Goal: Transaction & Acquisition: Register for event/course

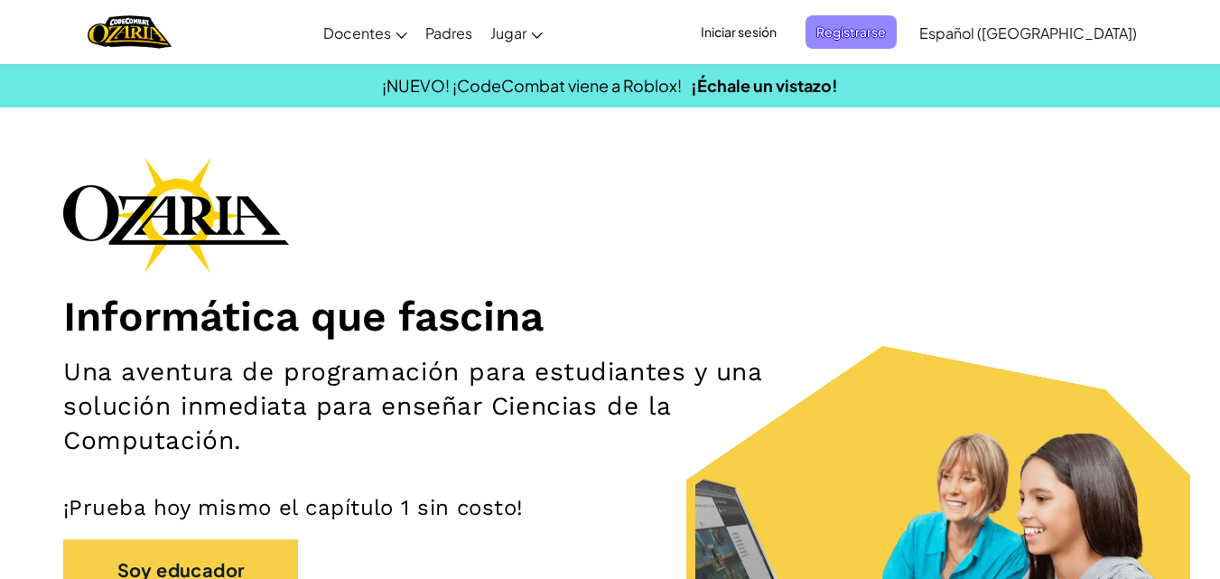
click at [886, 32] on font "Registrarse" at bounding box center [852, 31] width 70 height 16
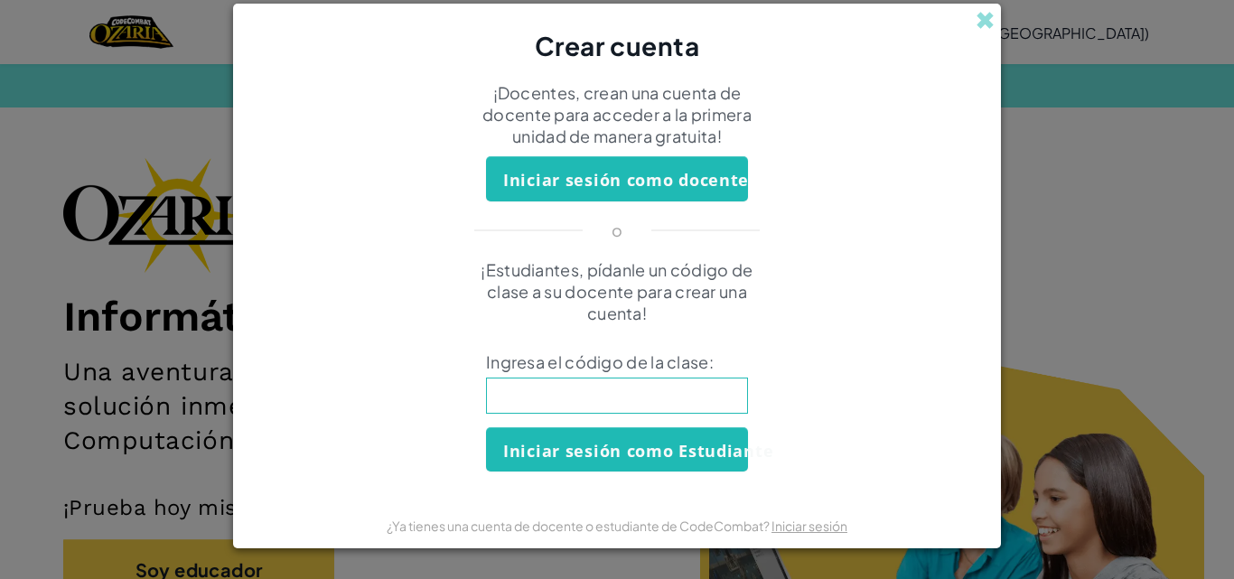
click at [597, 388] on input at bounding box center [617, 396] width 262 height 36
click at [983, 15] on span at bounding box center [985, 20] width 19 height 19
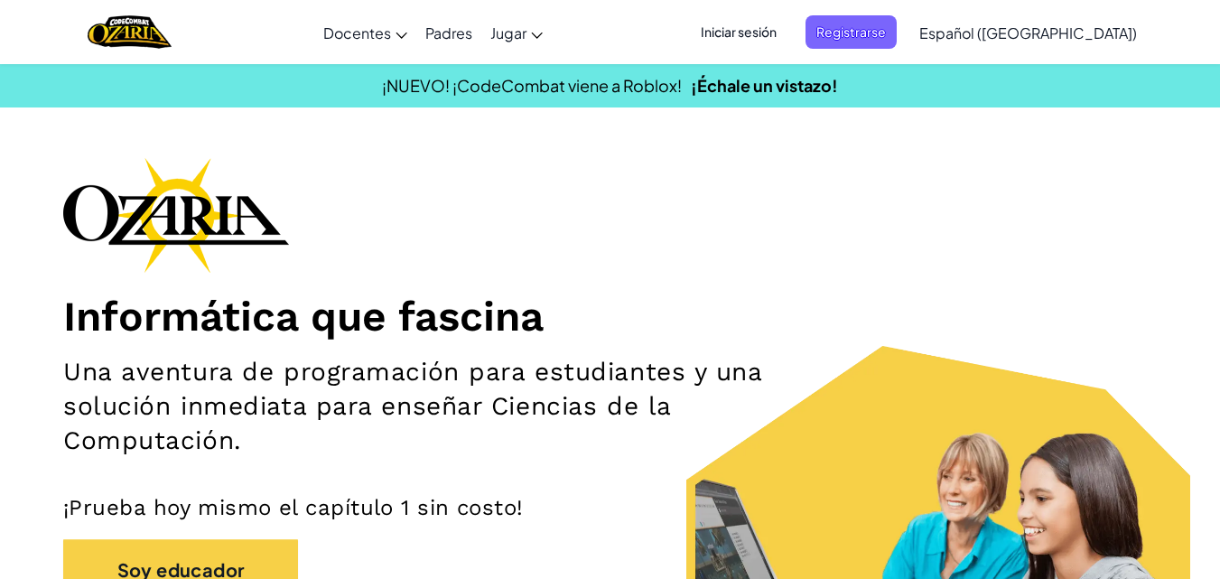
click at [768, 38] on font "Iniciar sesión" at bounding box center [739, 31] width 76 height 16
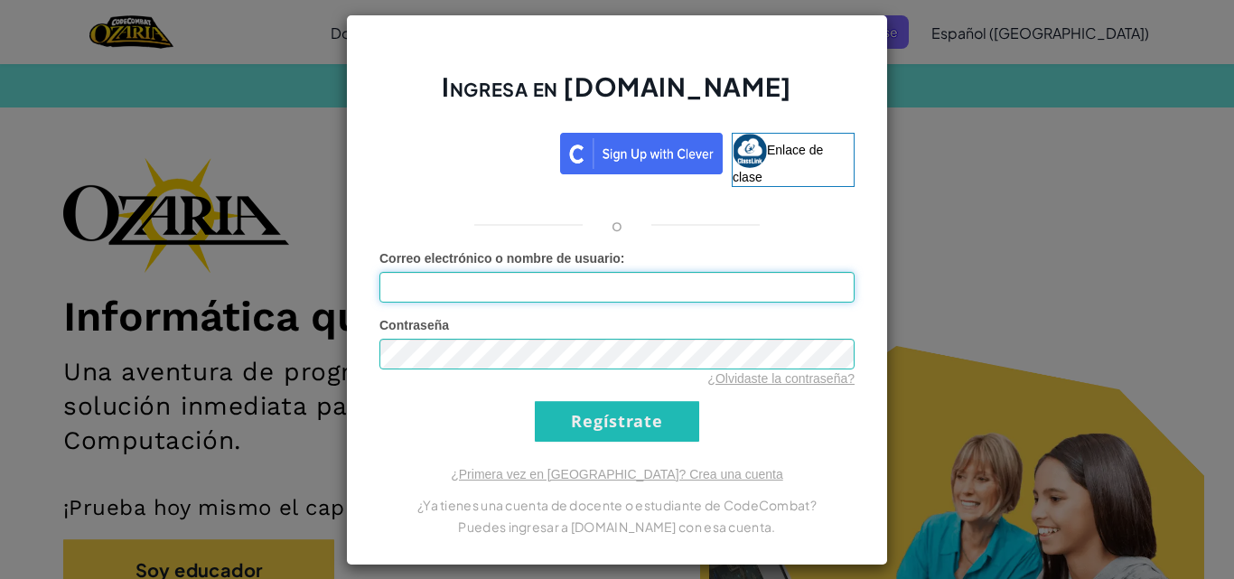
click at [571, 279] on input "Correo electrónico o nombre de usuario :" at bounding box center [616, 287] width 475 height 31
click at [493, 276] on input "Correo electrónico o nombre de usuario :" at bounding box center [616, 287] width 475 height 31
type input "[EMAIL_ADDRESS][DOMAIN_NAME]"
click at [535, 401] on input "Regístrate" at bounding box center [617, 421] width 164 height 41
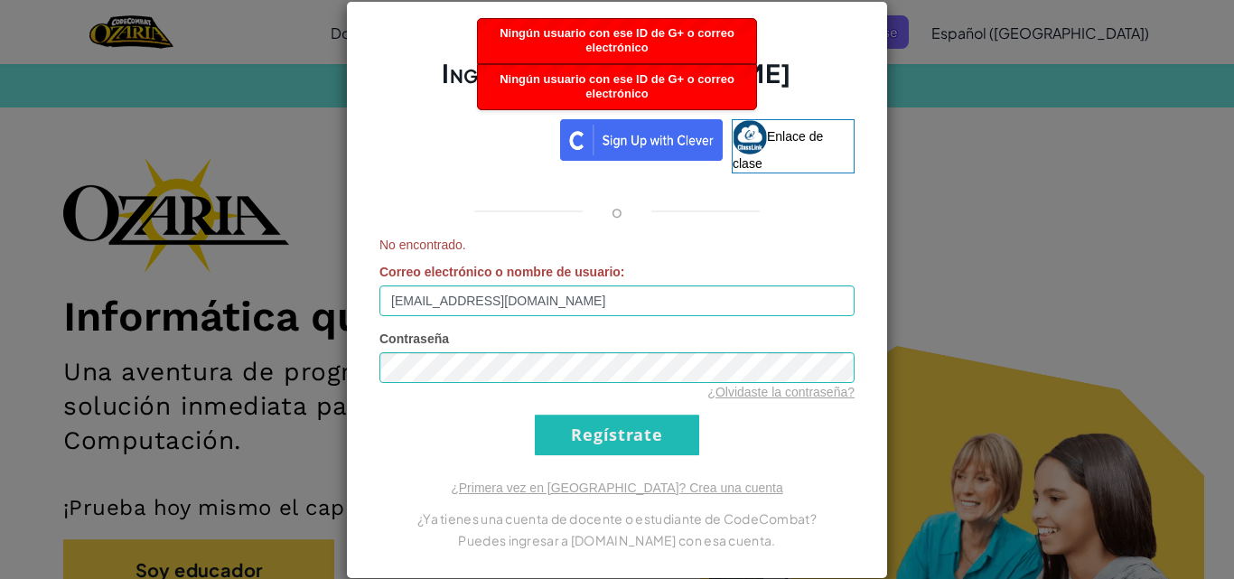
click at [980, 191] on div "Ingresa en [DOMAIN_NAME] Enlace de clase o No encontrado. Correo electrónico o …" at bounding box center [617, 289] width 1234 height 579
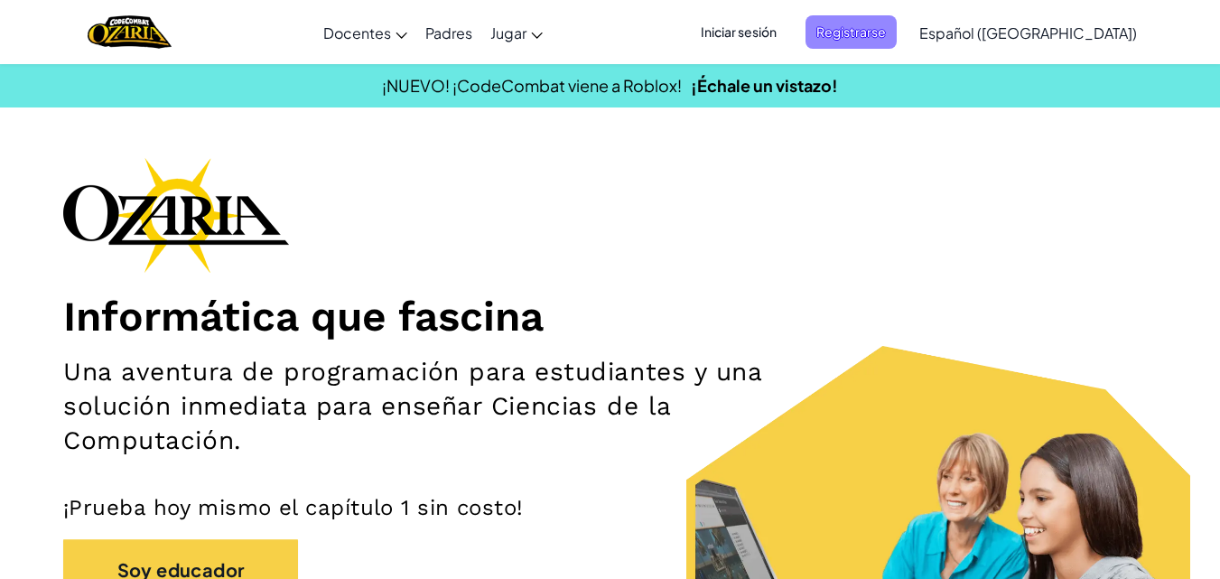
click at [886, 23] on font "Registrarse" at bounding box center [852, 31] width 70 height 16
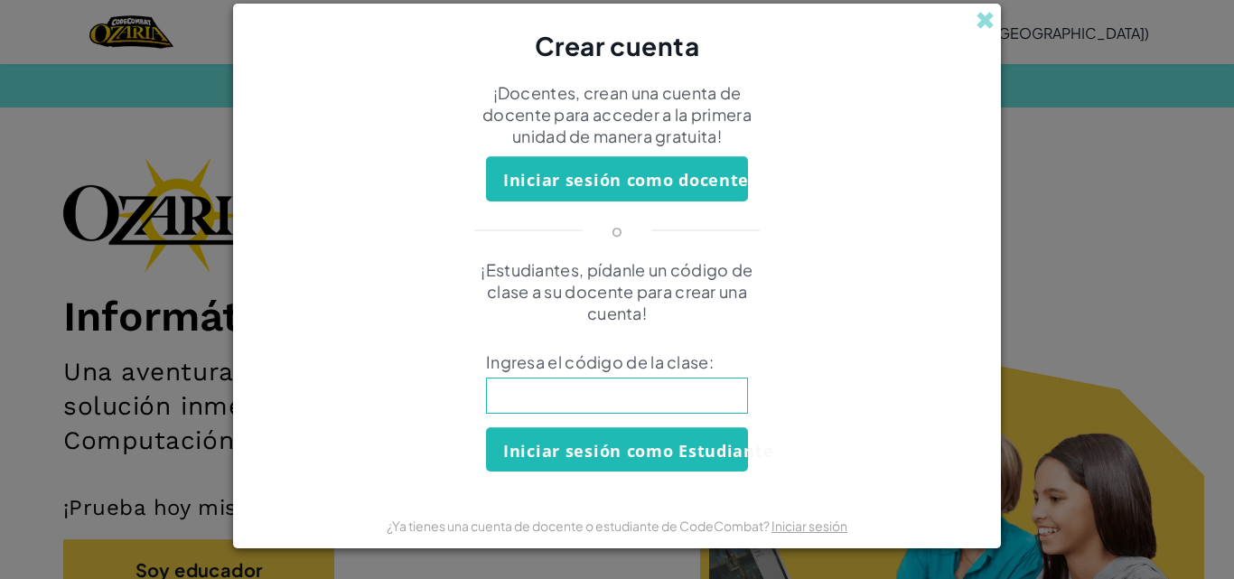
click at [586, 390] on input at bounding box center [617, 396] width 262 height 36
